Goal: Transaction & Acquisition: Download file/media

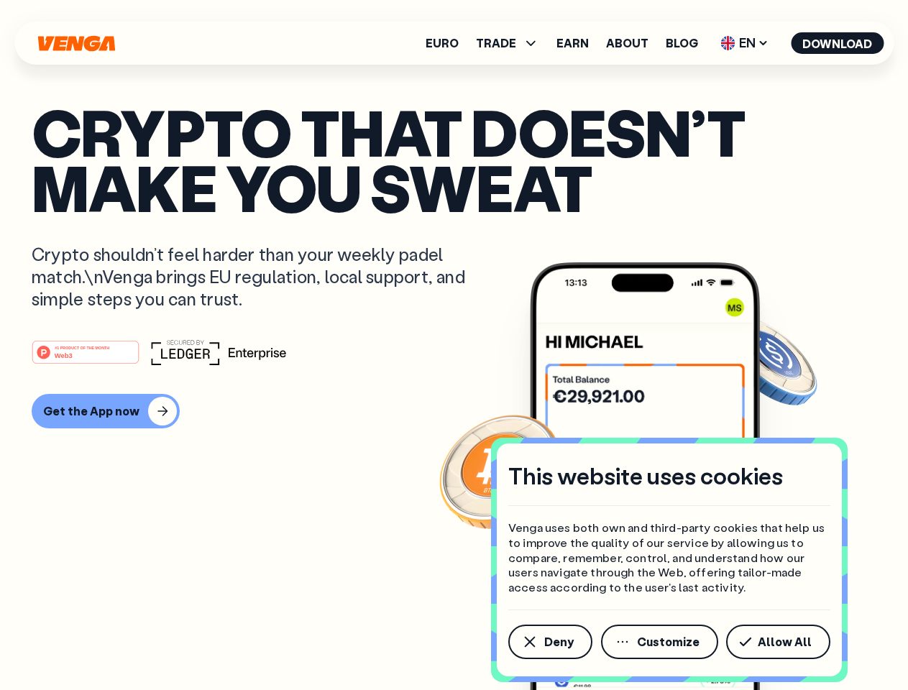
click at [453, 345] on div "#1 PRODUCT OF THE MONTH Web3" at bounding box center [454, 352] width 844 height 26
click at [549, 642] on span "Deny" at bounding box center [558, 641] width 29 height 11
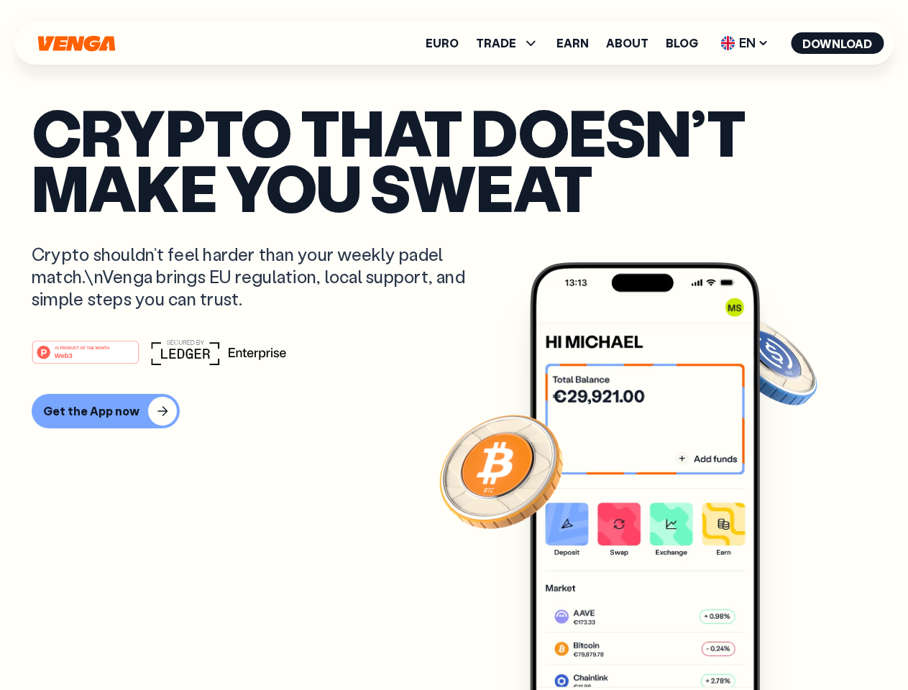
click at [660, 642] on img at bounding box center [645, 502] width 230 height 481
click at [780, 642] on article "Crypto that doesn’t make you sweat Crypto shouldn’t feel harder than your weekl…" at bounding box center [454, 373] width 844 height 539
click at [512, 43] on span "TRADE" at bounding box center [496, 42] width 40 height 11
click at [744, 43] on span "EN" at bounding box center [744, 43] width 58 height 23
click at [837, 43] on button "Download" at bounding box center [836, 43] width 93 height 22
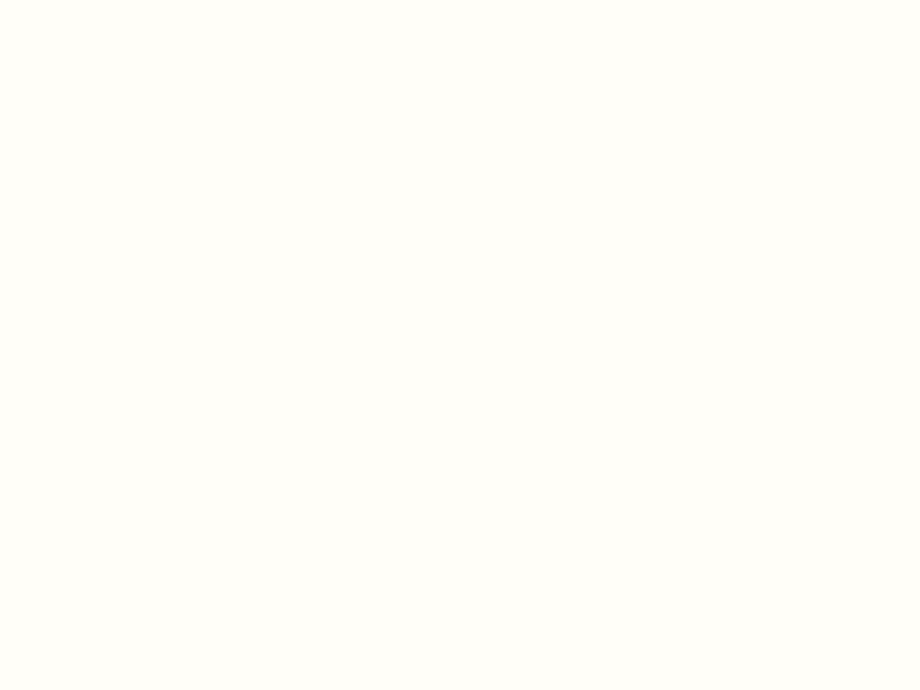
click at [453, 0] on html "This website uses cookies Venga uses both own and third-party cookies that help…" at bounding box center [460, 0] width 920 height 0
click at [103, 0] on html "This website uses cookies Venga uses both own and third-party cookies that help…" at bounding box center [460, 0] width 920 height 0
click at [88, 0] on html "This website uses cookies Venga uses both own and third-party cookies that help…" at bounding box center [460, 0] width 920 height 0
